Goal: Information Seeking & Learning: Understand process/instructions

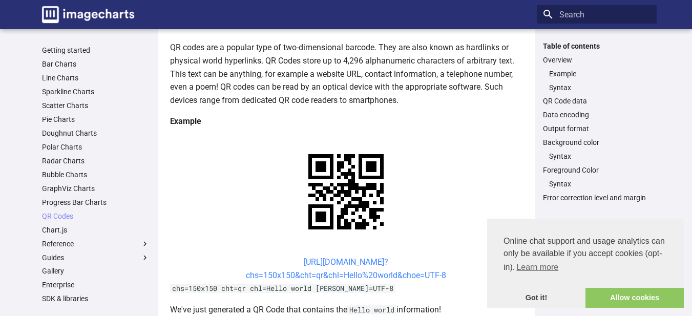
scroll to position [154, 0]
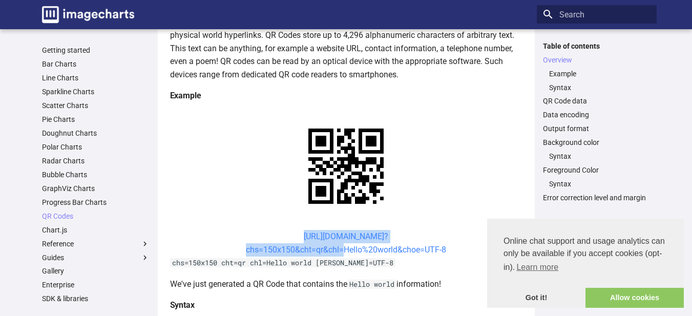
drag, startPoint x: 278, startPoint y: 132, endPoint x: 340, endPoint y: 153, distance: 65.7
click at [340, 230] on center "[URL][DOMAIN_NAME]? chs=150x150&cht=qr&chl=Hello%20world&choe=UTF-8" at bounding box center [346, 243] width 352 height 26
copy link "[URL][DOMAIN_NAME]? chs=150x150&cht=qr&chl"
copy link "[URL][DOMAIN_NAME]? chs=150x150&cht=qr&chl="
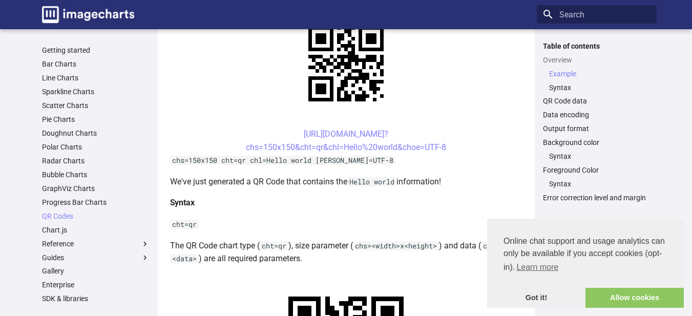
scroll to position [205, 0]
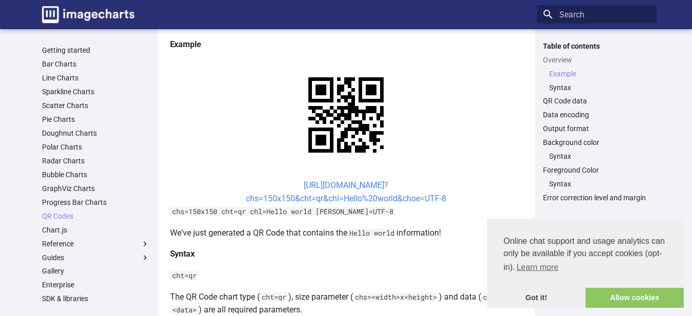
click at [316, 188] on link "[URL][DOMAIN_NAME]? chs=150x150&cht=qr&chl=Hello%20world&choe=UTF-8" at bounding box center [346, 191] width 200 height 23
